Goal: Task Accomplishment & Management: Manage account settings

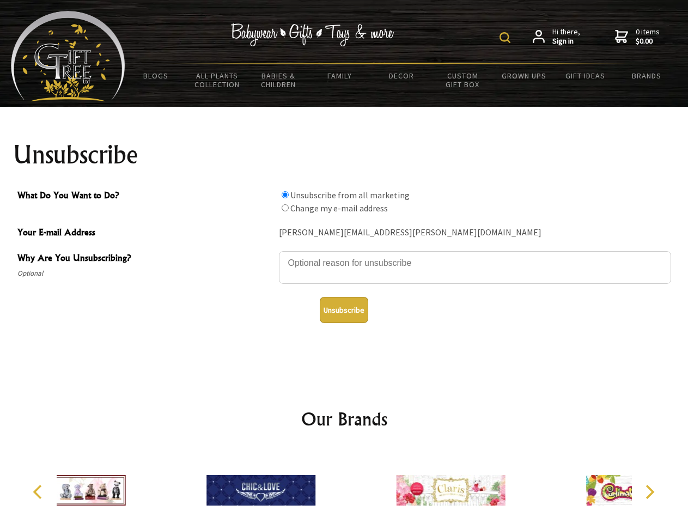
click at [506, 38] on img at bounding box center [504, 37] width 11 height 11
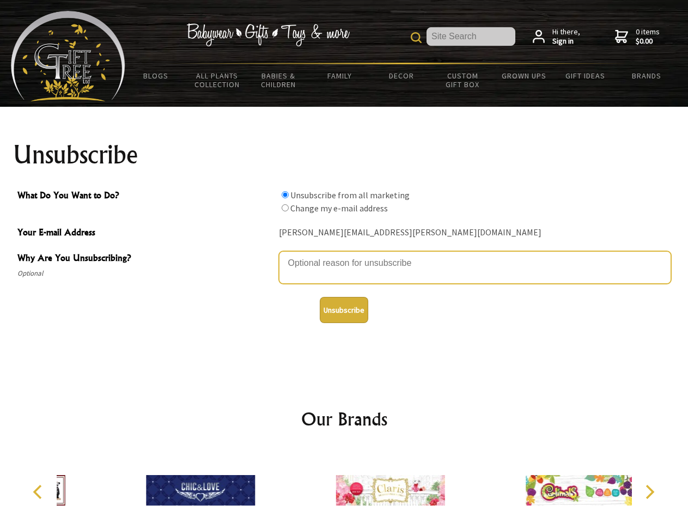
click at [344, 255] on textarea "Why Are You Unsubscribing?" at bounding box center [475, 267] width 392 height 33
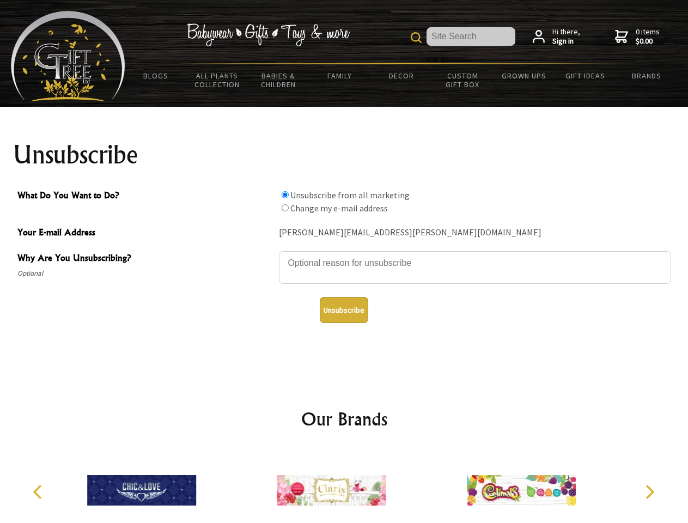
click at [285, 194] on input "What Do You Want to Do?" at bounding box center [284, 194] width 7 height 7
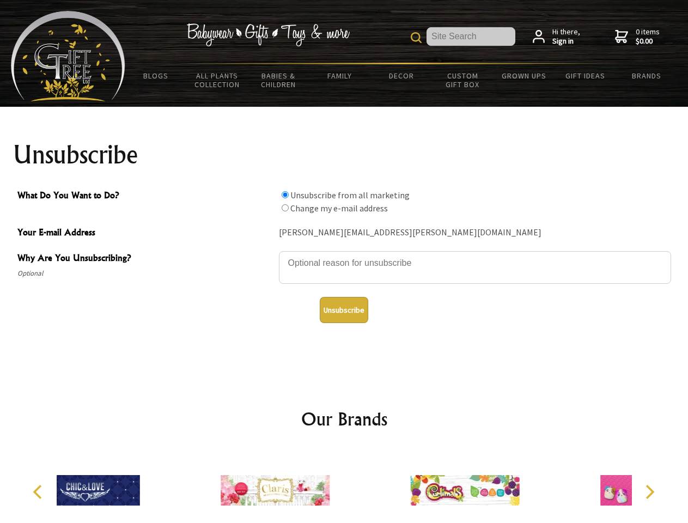
click at [285, 207] on input "What Do You Want to Do?" at bounding box center [284, 207] width 7 height 7
radio input "true"
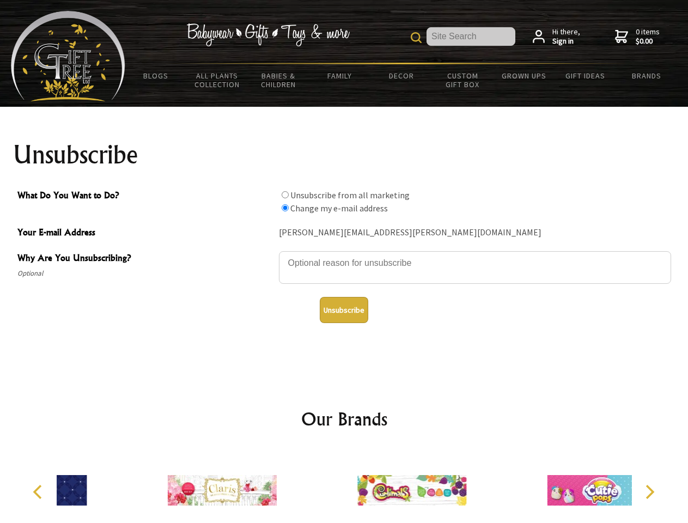
click at [343, 310] on button "Unsubscribe" at bounding box center [344, 310] width 48 height 26
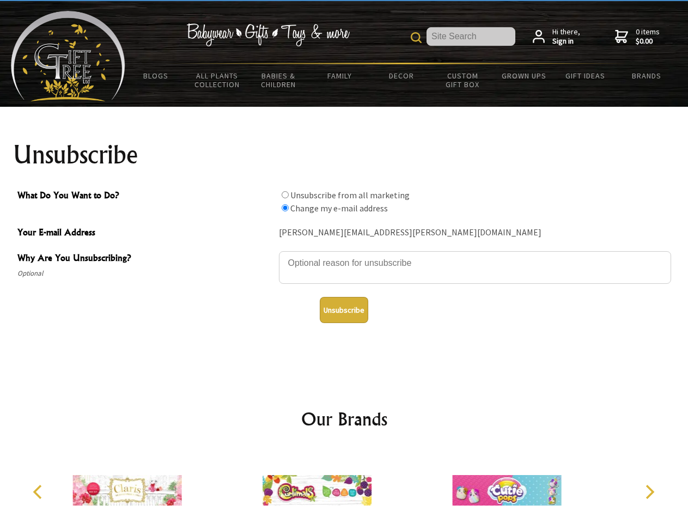
click at [344, 486] on img at bounding box center [316, 490] width 109 height 82
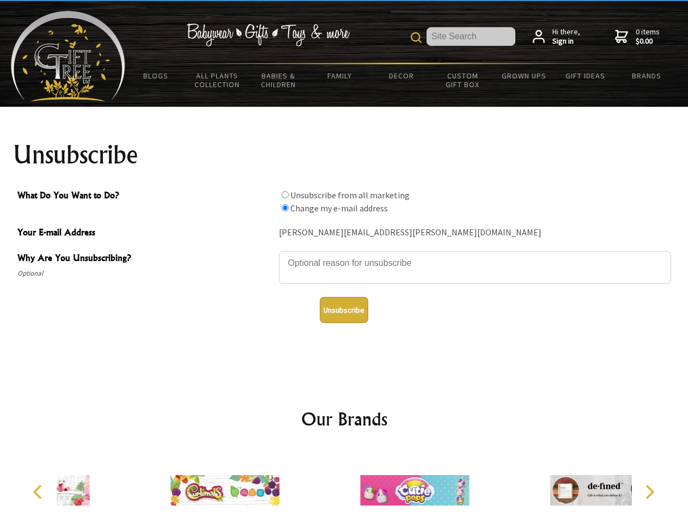
click at [39, 492] on icon "Previous" at bounding box center [39, 491] width 14 height 14
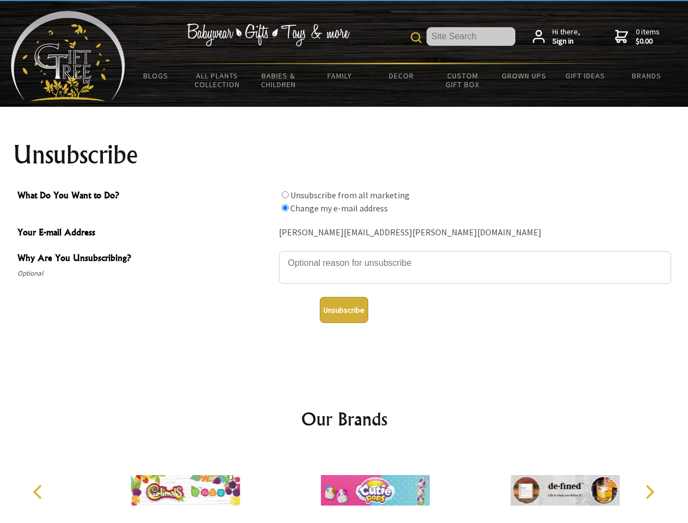
click at [649, 492] on icon "Next" at bounding box center [648, 491] width 14 height 14
